Goal: Find specific page/section: Find specific page/section

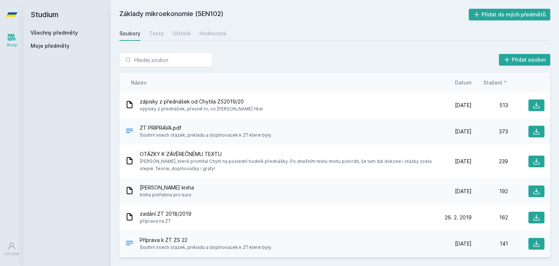
scroll to position [262, 0]
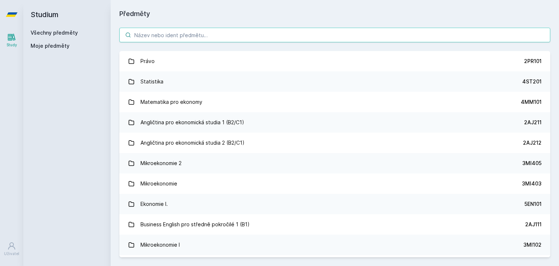
click at [174, 35] on input "search" at bounding box center [334, 35] width 431 height 15
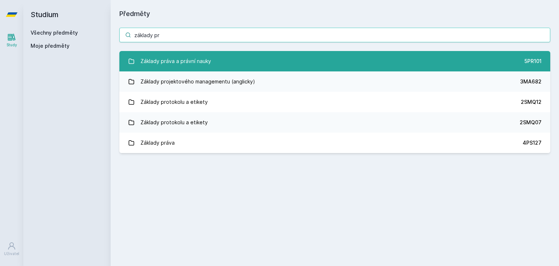
type input "základy pr"
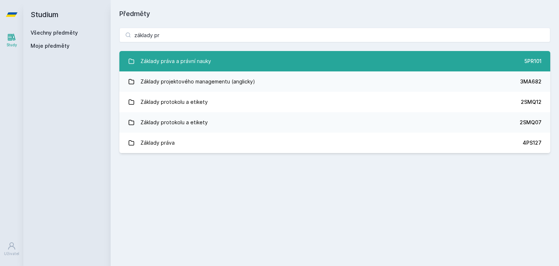
click at [214, 64] on link "Základy práva a právní nauky 5PR101" at bounding box center [334, 61] width 431 height 20
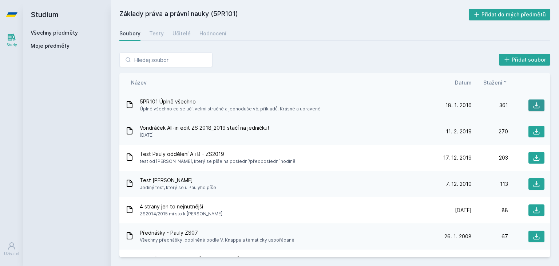
click at [535, 103] on icon at bounding box center [536, 105] width 7 height 7
click at [533, 129] on icon at bounding box center [536, 131] width 7 height 7
click at [534, 180] on icon at bounding box center [536, 183] width 7 height 7
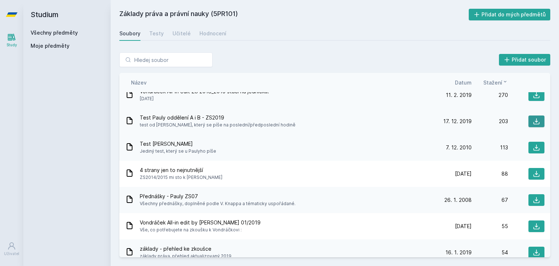
click at [535, 120] on icon at bounding box center [536, 121] width 7 height 7
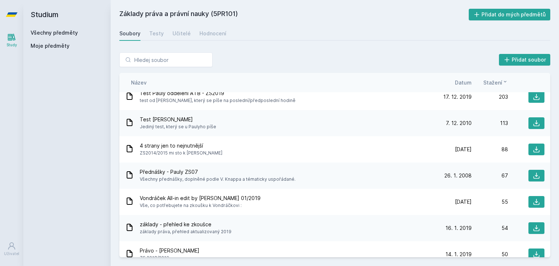
scroll to position [73, 0]
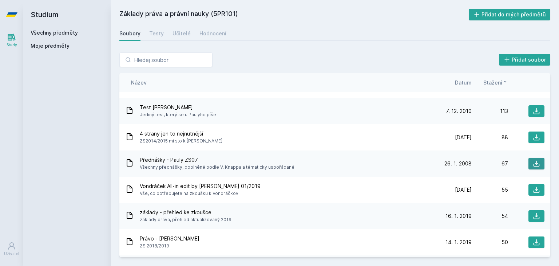
click at [528, 163] on button at bounding box center [536, 164] width 16 height 12
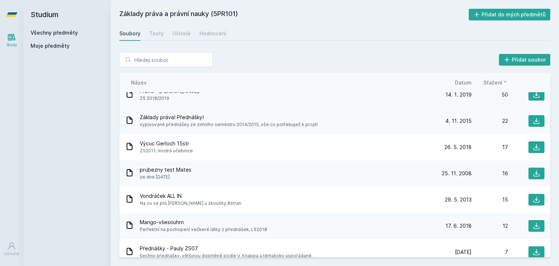
scroll to position [255, 0]
